Goal: Transaction & Acquisition: Book appointment/travel/reservation

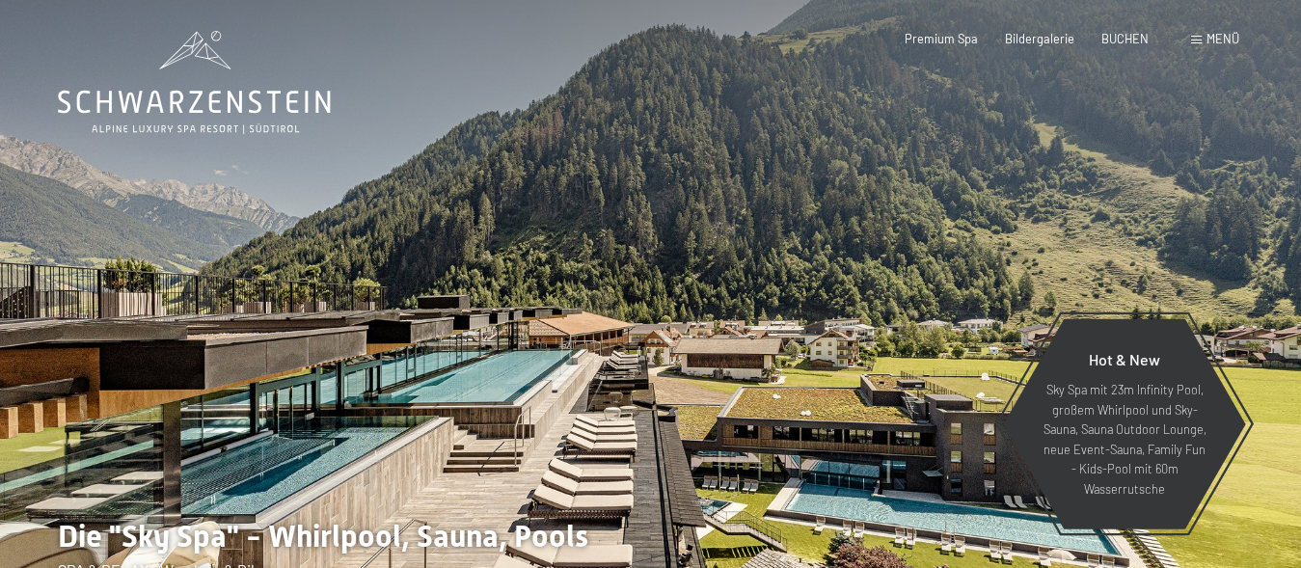
click at [1206, 260] on div at bounding box center [976, 313] width 651 height 627
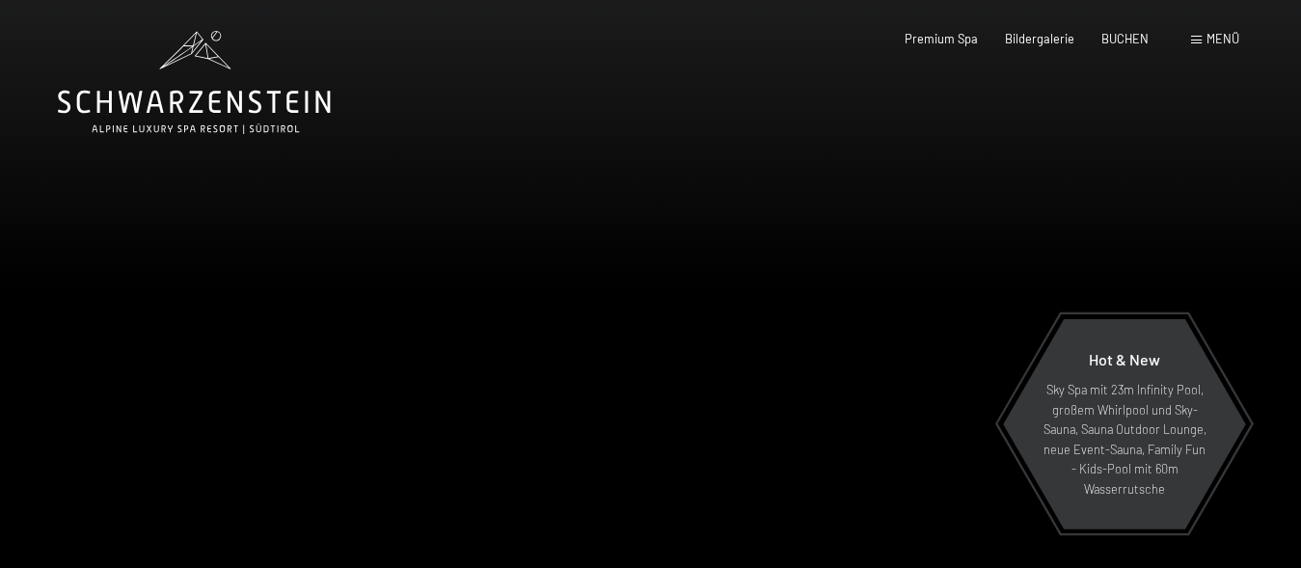
click at [1203, 254] on div at bounding box center [976, 313] width 651 height 627
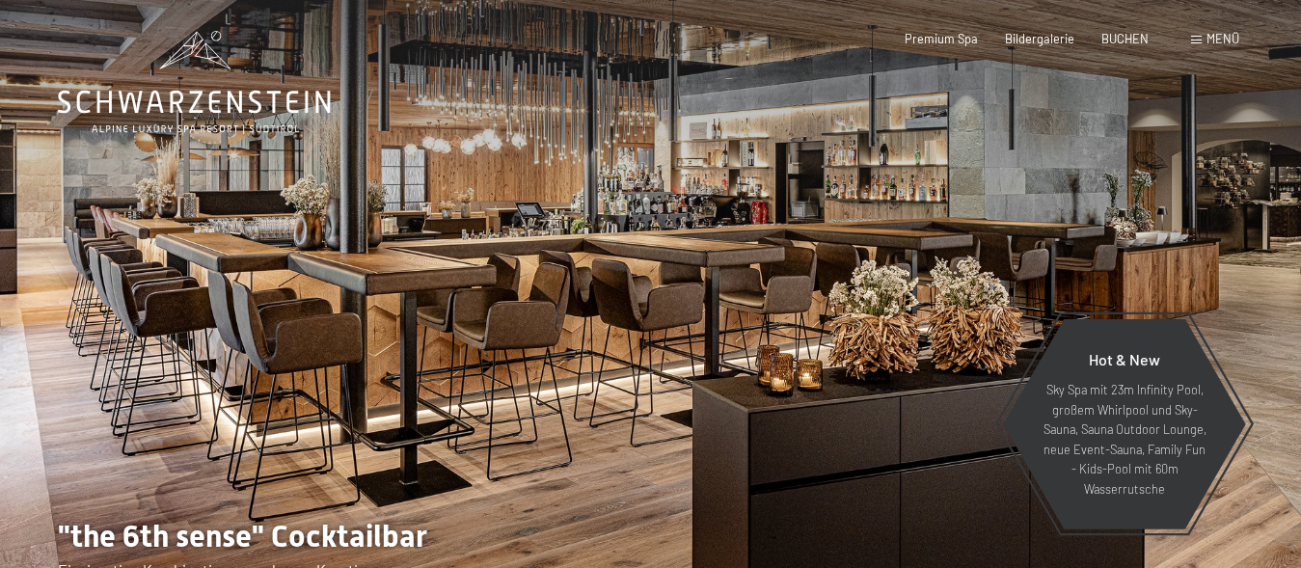
click at [1199, 257] on div at bounding box center [976, 313] width 651 height 627
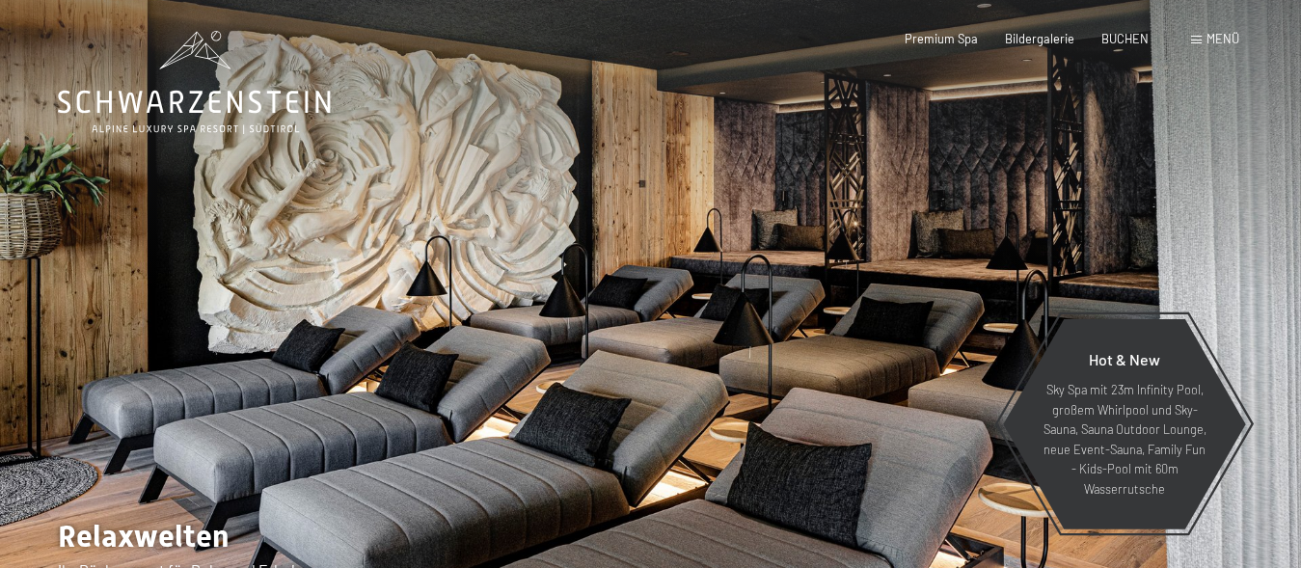
click at [1199, 257] on div at bounding box center [976, 313] width 651 height 627
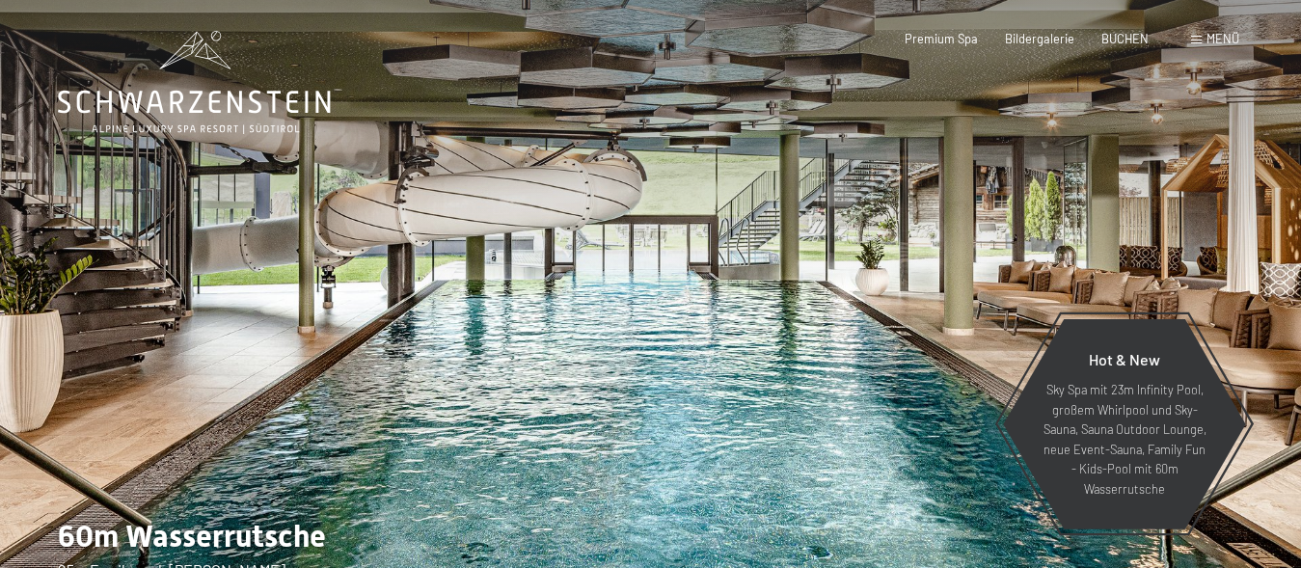
click at [1146, 226] on div at bounding box center [976, 313] width 651 height 627
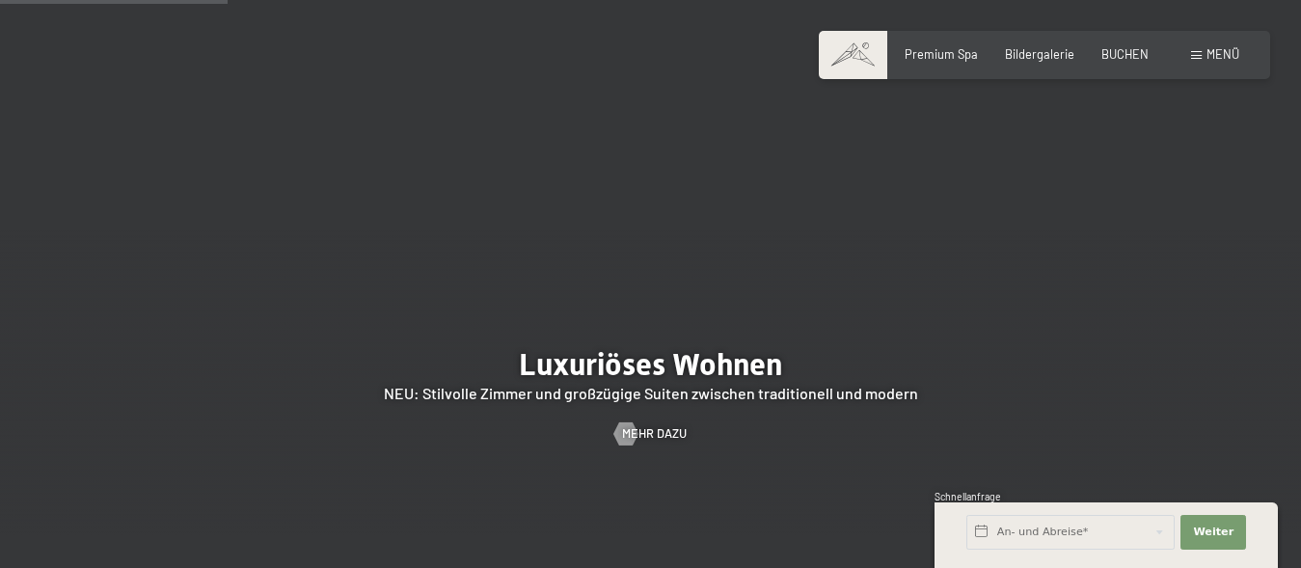
scroll to position [1377, 0]
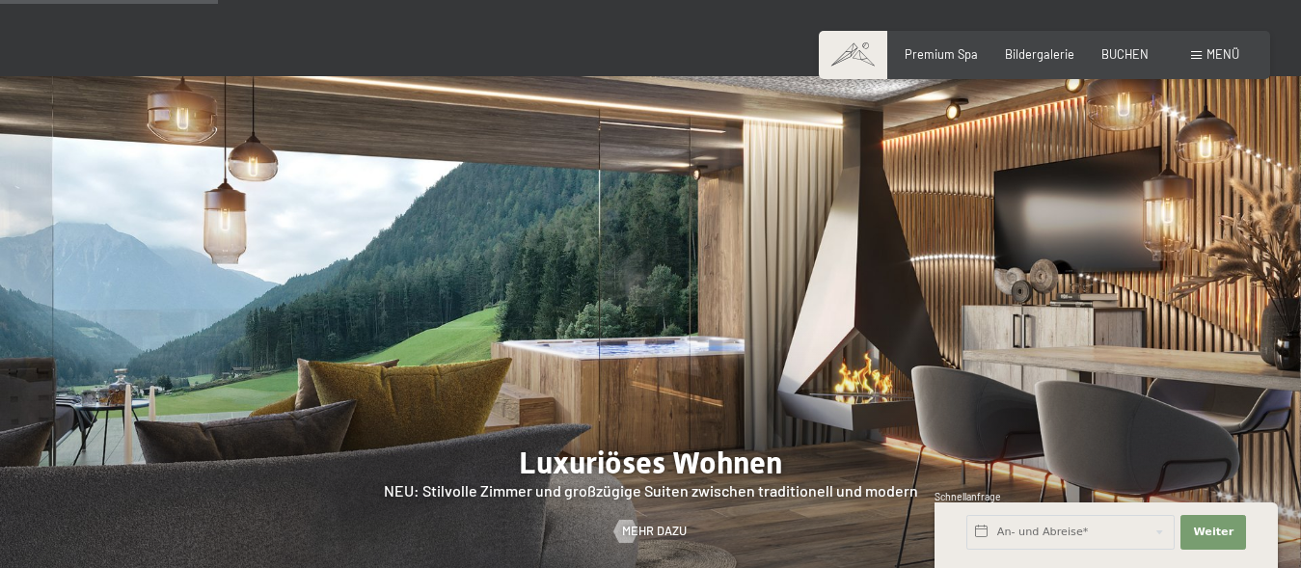
click at [1203, 299] on div at bounding box center [650, 354] width 1301 height 557
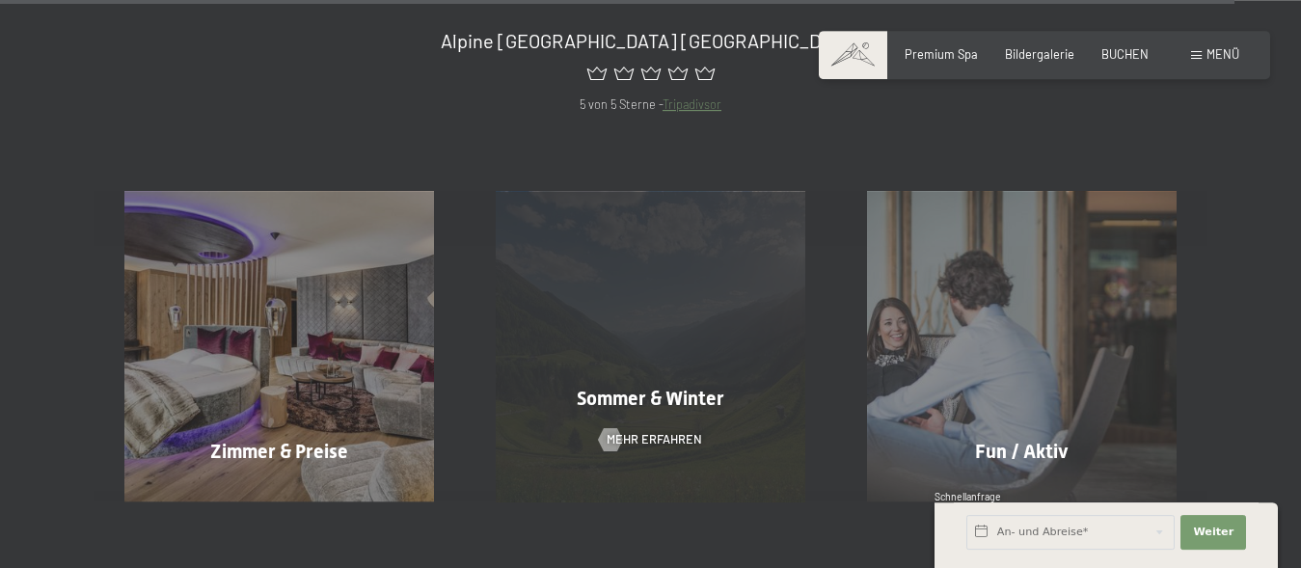
scroll to position [6885, 0]
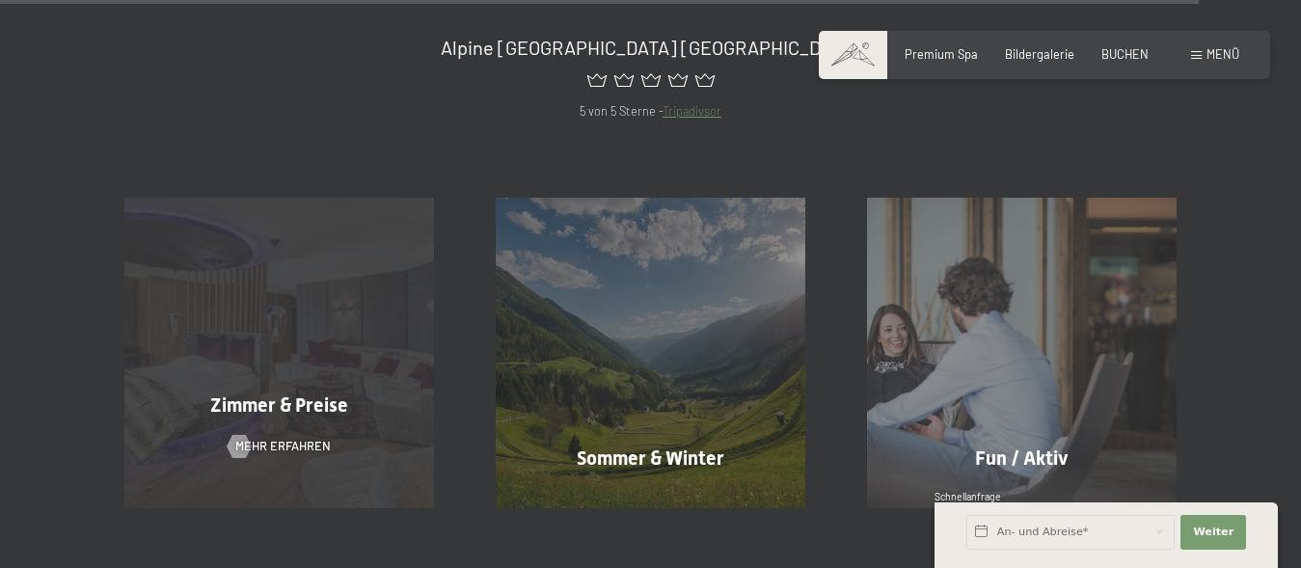
click at [343, 320] on div "Zimmer & Preise Mehr erfahren" at bounding box center [279, 353] width 371 height 310
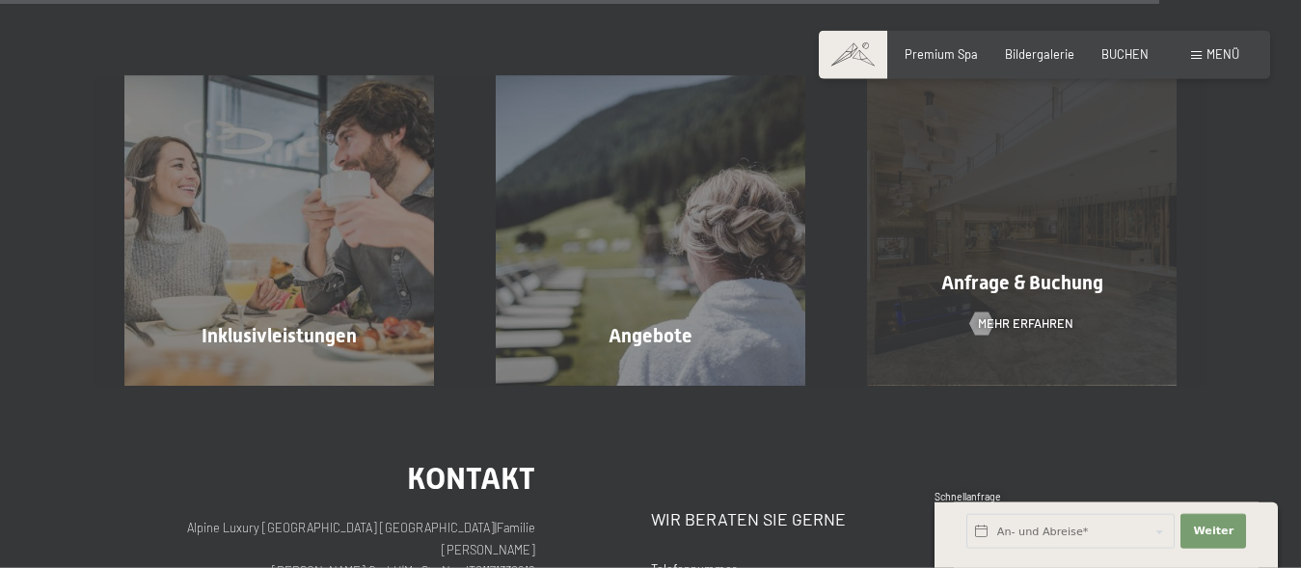
scroll to position [4524, 0]
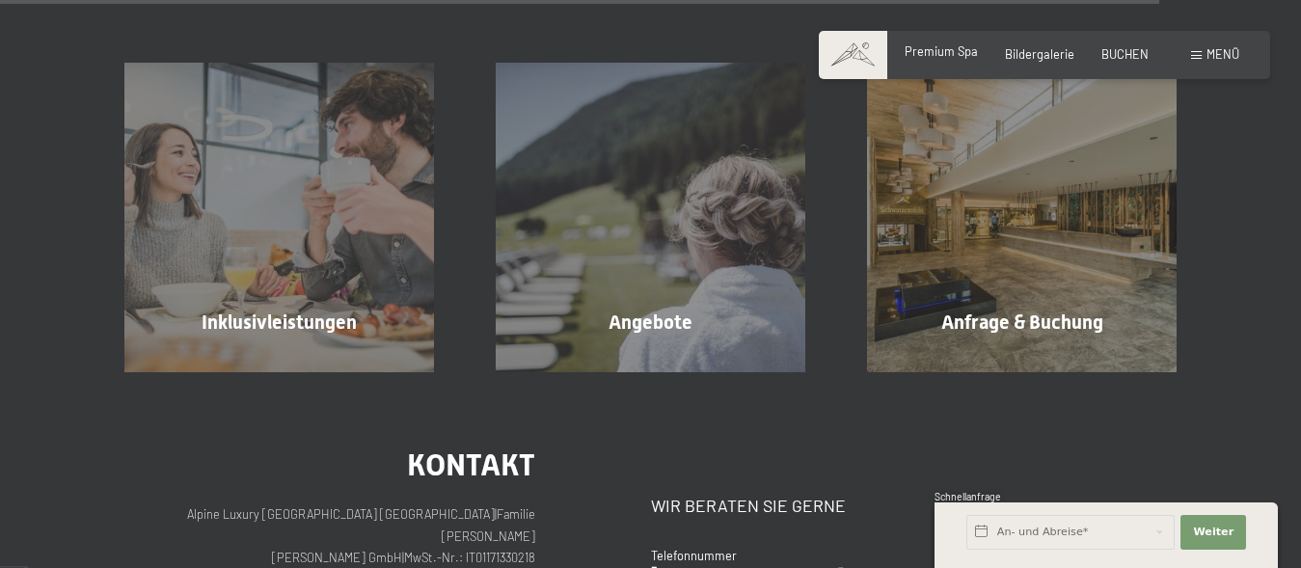
click at [941, 60] on div "Premium Spa" at bounding box center [940, 51] width 73 height 17
click at [941, 54] on span "Premium Spa" at bounding box center [940, 50] width 73 height 15
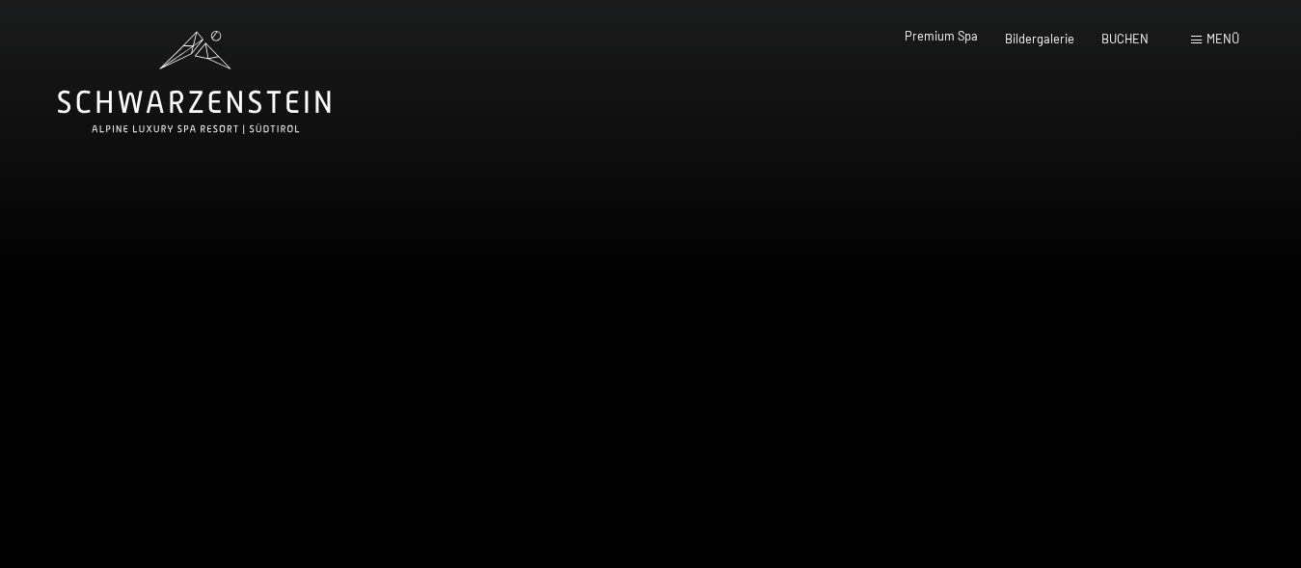
click at [963, 41] on span "Premium Spa" at bounding box center [940, 35] width 73 height 15
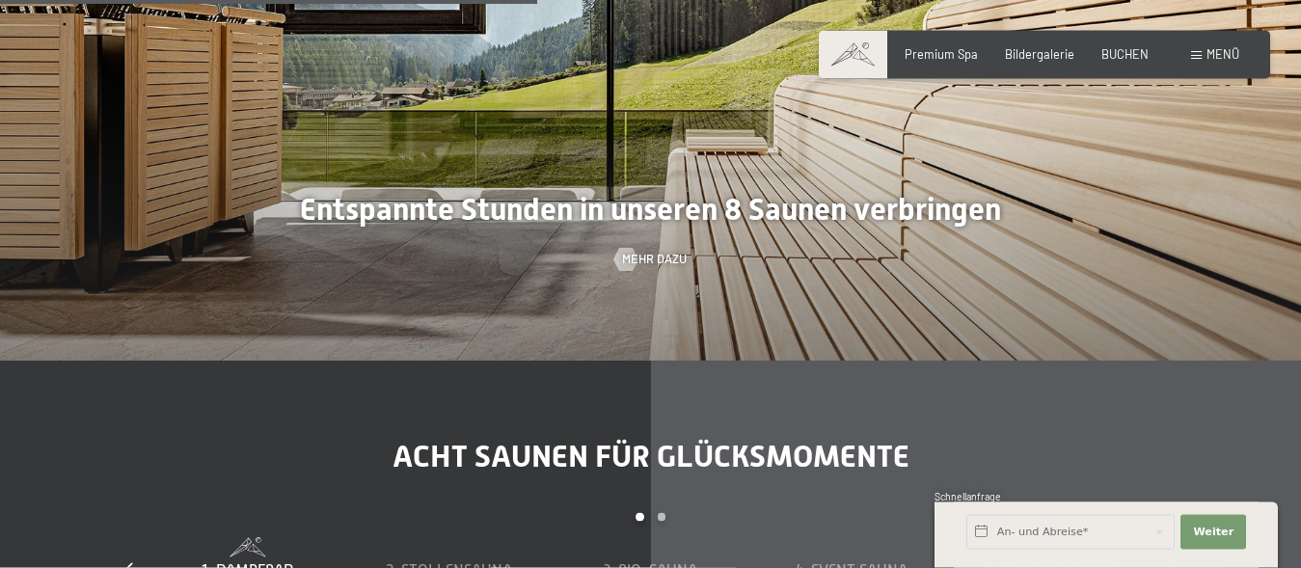
scroll to position [4524, 0]
